Goal: Use online tool/utility: Utilize a website feature to perform a specific function

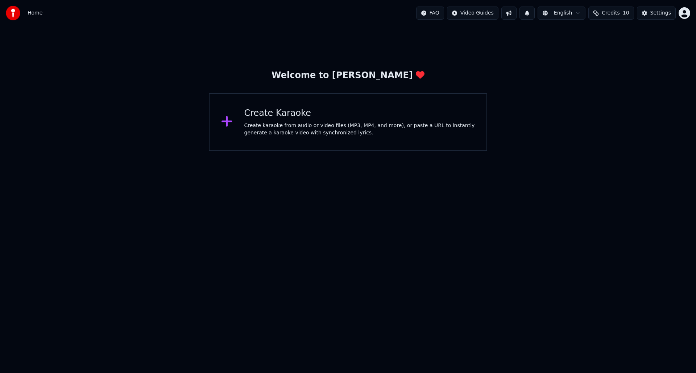
click at [341, 134] on div "Create karaoke from audio or video files (MP3, MP4, and more), or paste a URL t…" at bounding box center [359, 129] width 231 height 15
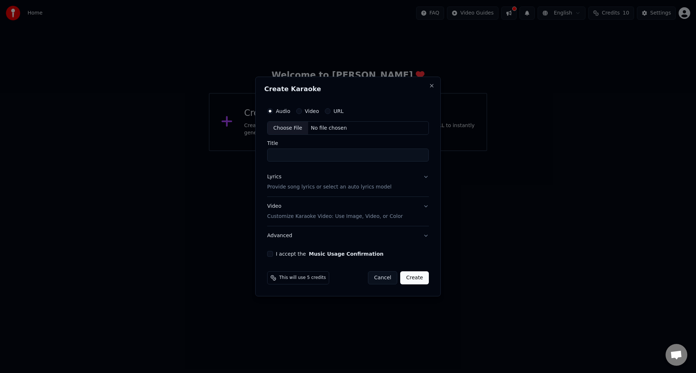
click at [338, 129] on div "No file chosen" at bounding box center [329, 127] width 42 height 7
